Goal: Task Accomplishment & Management: Complete application form

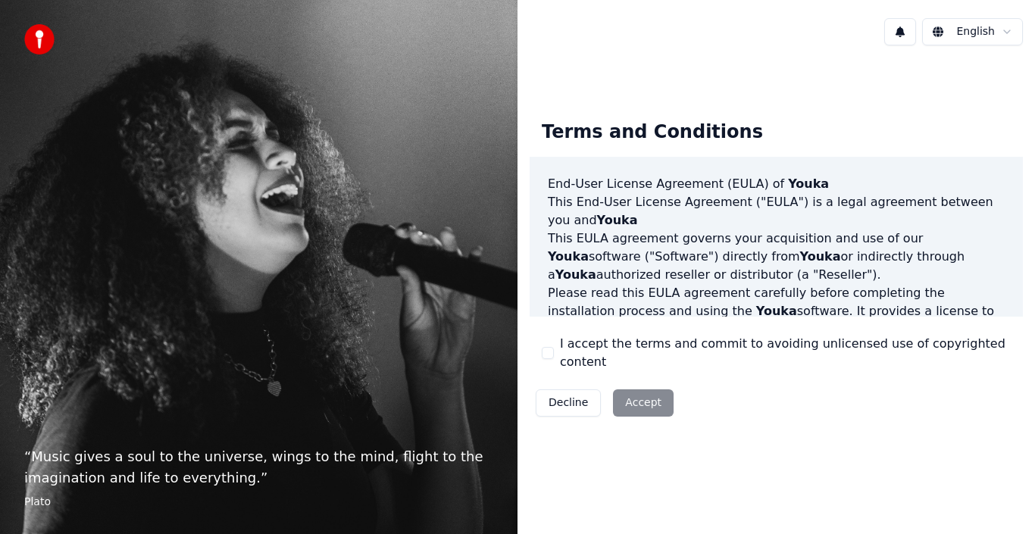
click at [554, 356] on div "I accept the terms and commit to avoiding unlicensed use of copyrighted content" at bounding box center [776, 353] width 469 height 36
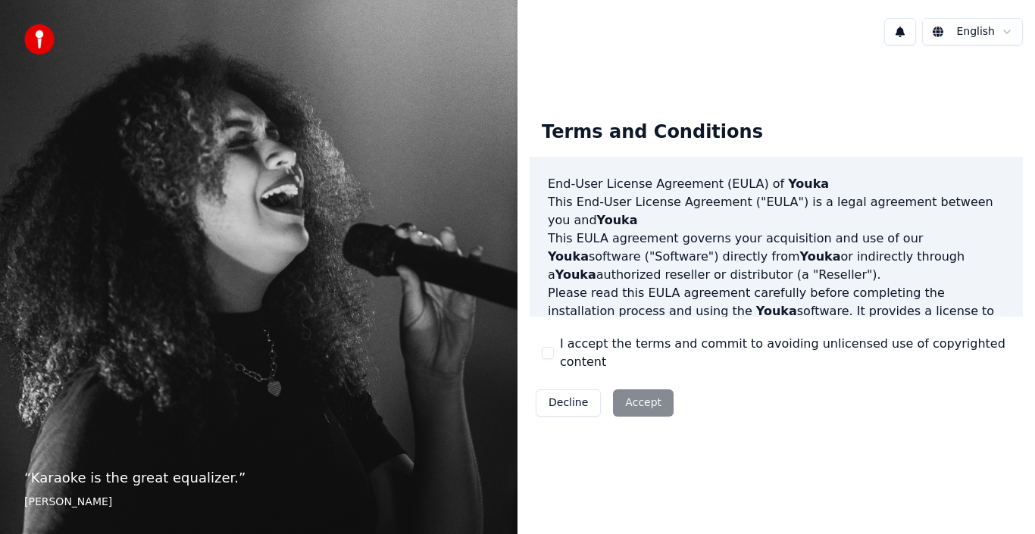
click at [548, 359] on button "I accept the terms and commit to avoiding unlicensed use of copyrighted content" at bounding box center [548, 353] width 12 height 12
click at [624, 400] on button "Accept" at bounding box center [643, 402] width 61 height 27
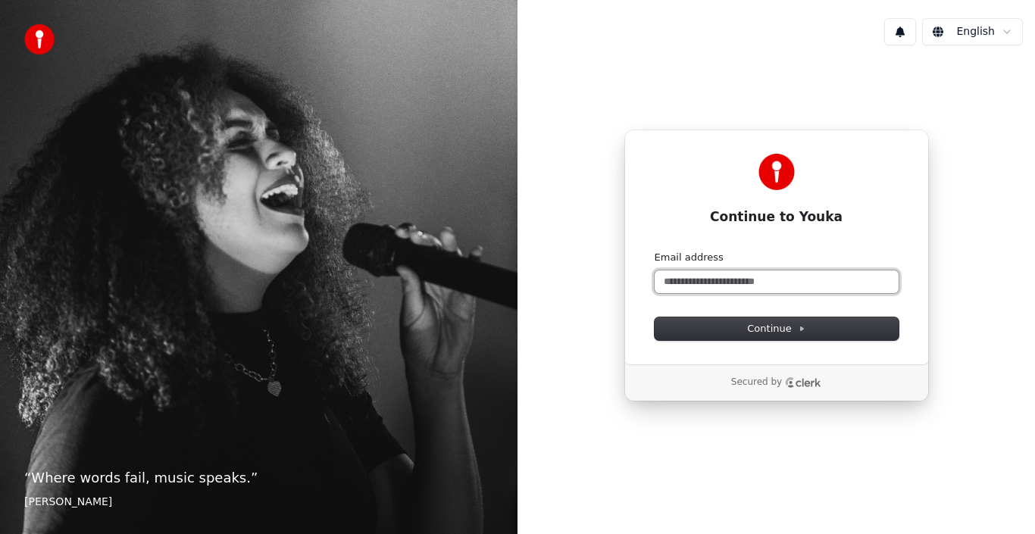
click at [731, 273] on input "Email address" at bounding box center [777, 281] width 244 height 23
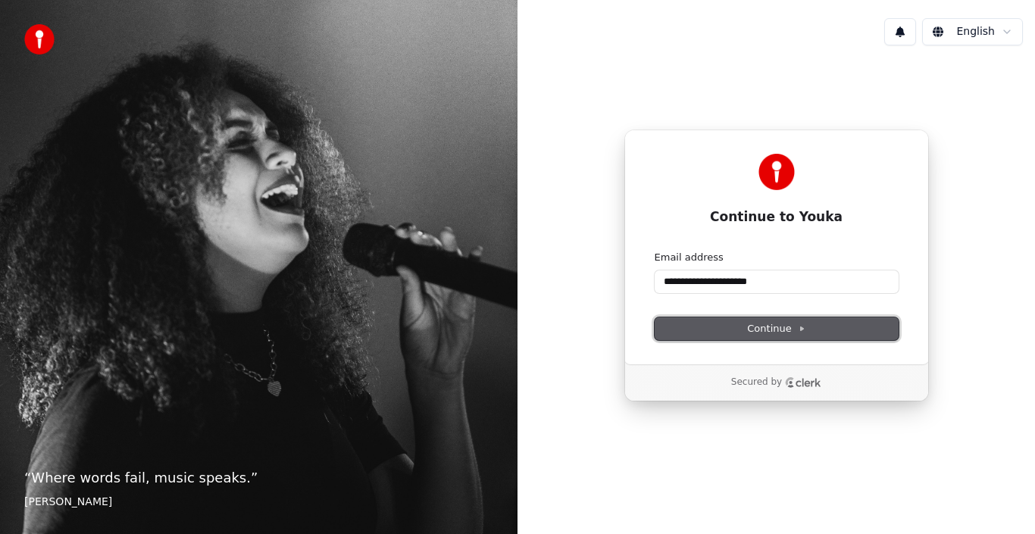
click at [789, 324] on span "Continue" at bounding box center [776, 329] width 58 height 14
type input "**********"
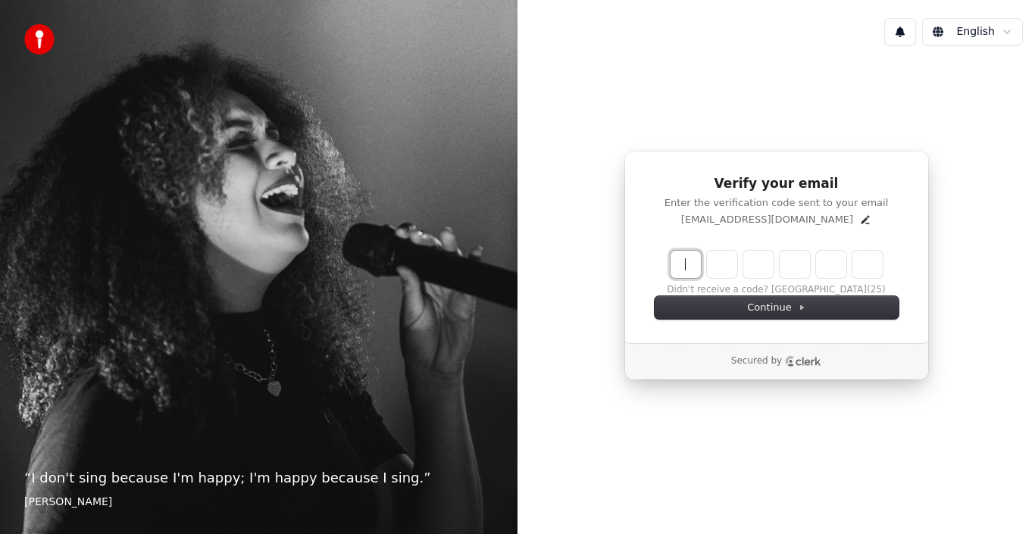
click at [686, 264] on input "Enter verification code" at bounding box center [792, 264] width 242 height 27
